Goal: Information Seeking & Learning: Learn about a topic

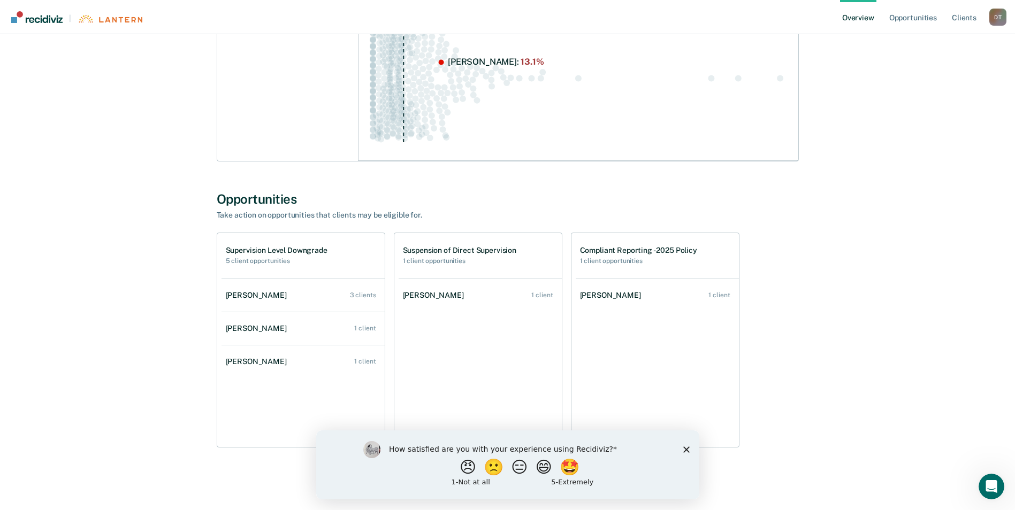
scroll to position [417, 0]
click at [526, 287] on link "[PERSON_NAME] 1 client" at bounding box center [479, 294] width 163 height 30
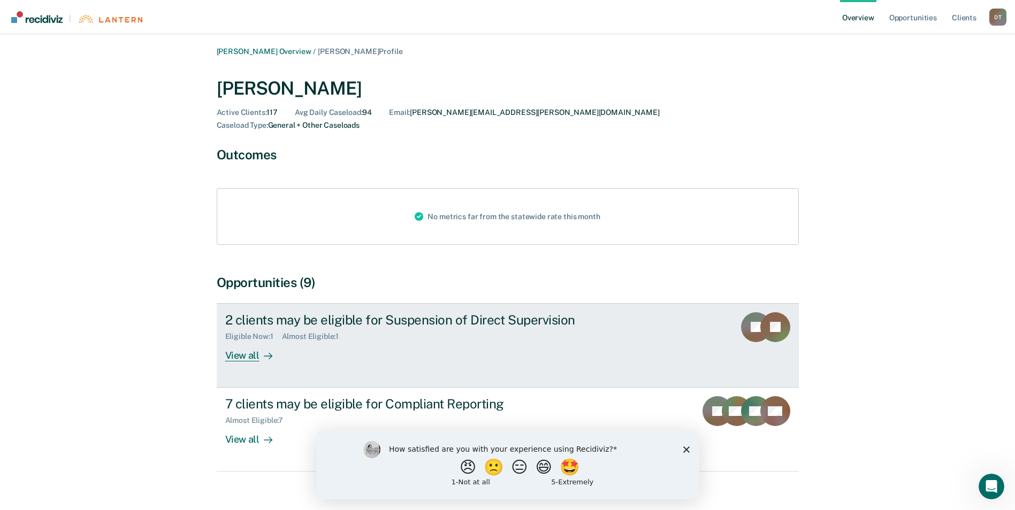
click at [536, 312] on div "2 clients may be eligible for Suspension of Direct Supervision" at bounding box center [412, 320] width 375 height 16
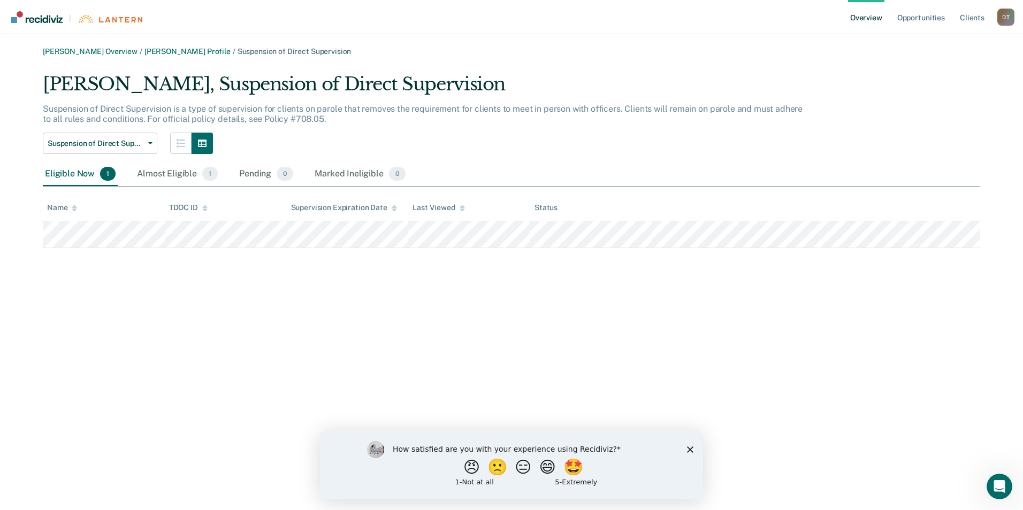
click at [689, 448] on icon "Close survey" at bounding box center [690, 449] width 6 height 6
